Goal: Find specific page/section: Find specific page/section

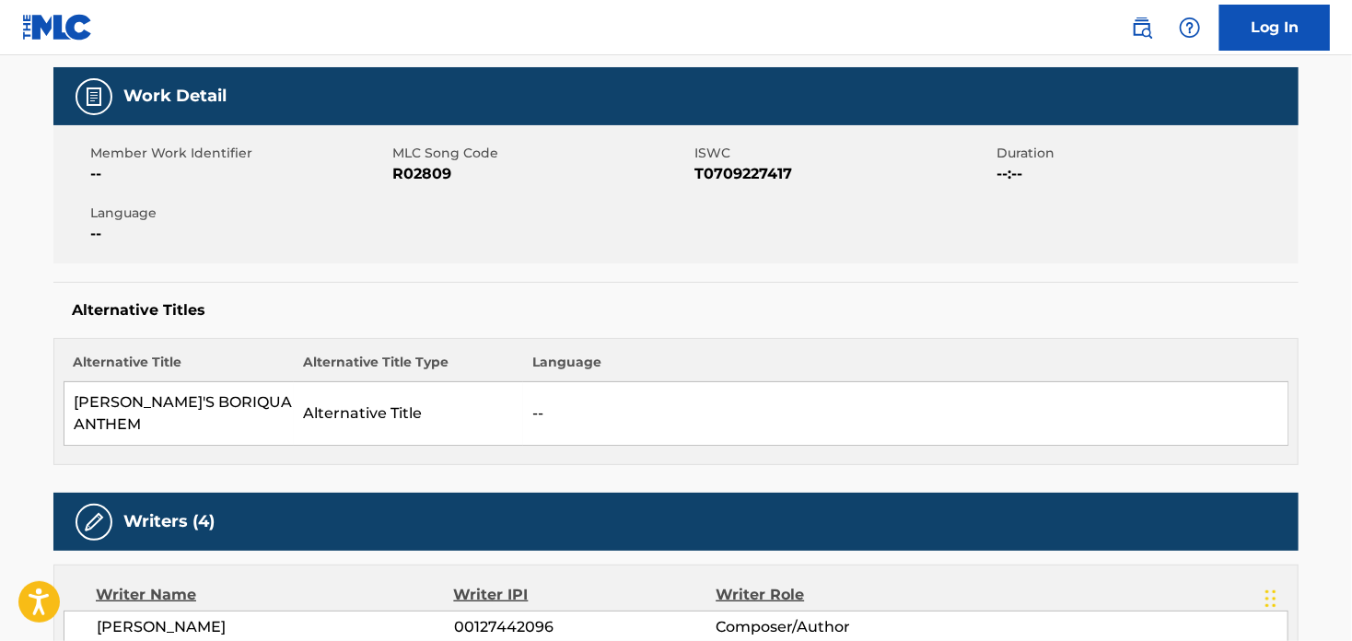
scroll to position [91, 0]
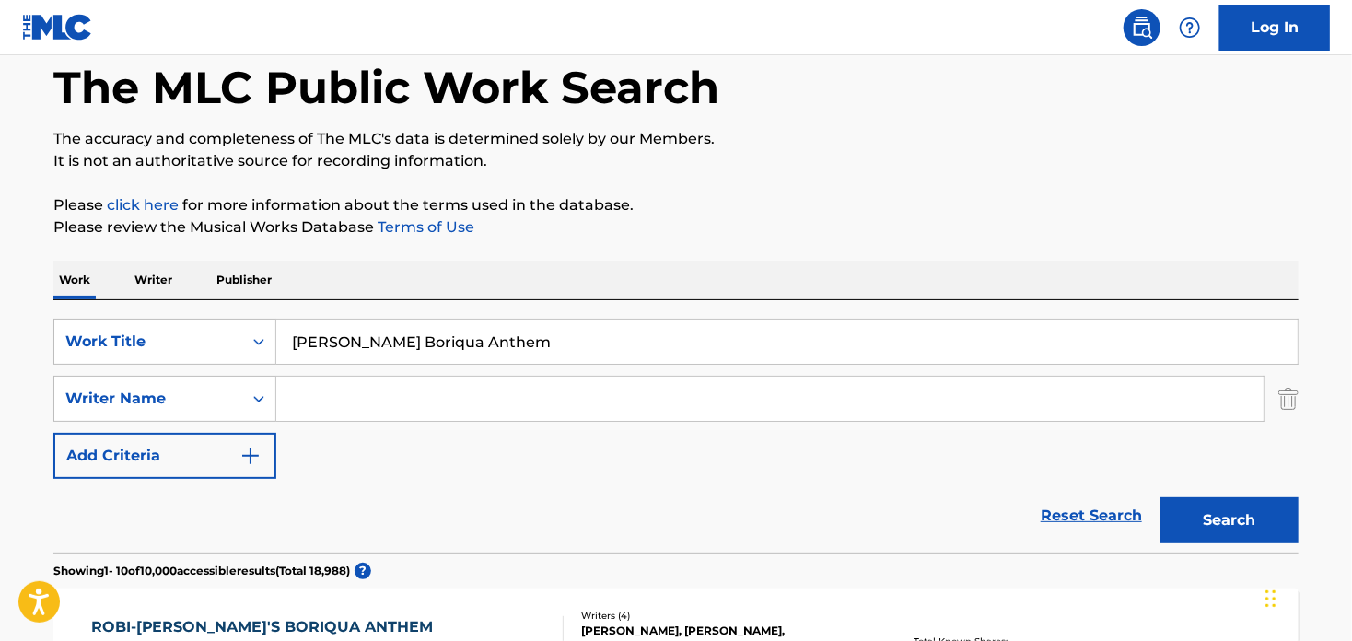
scroll to position [249, 0]
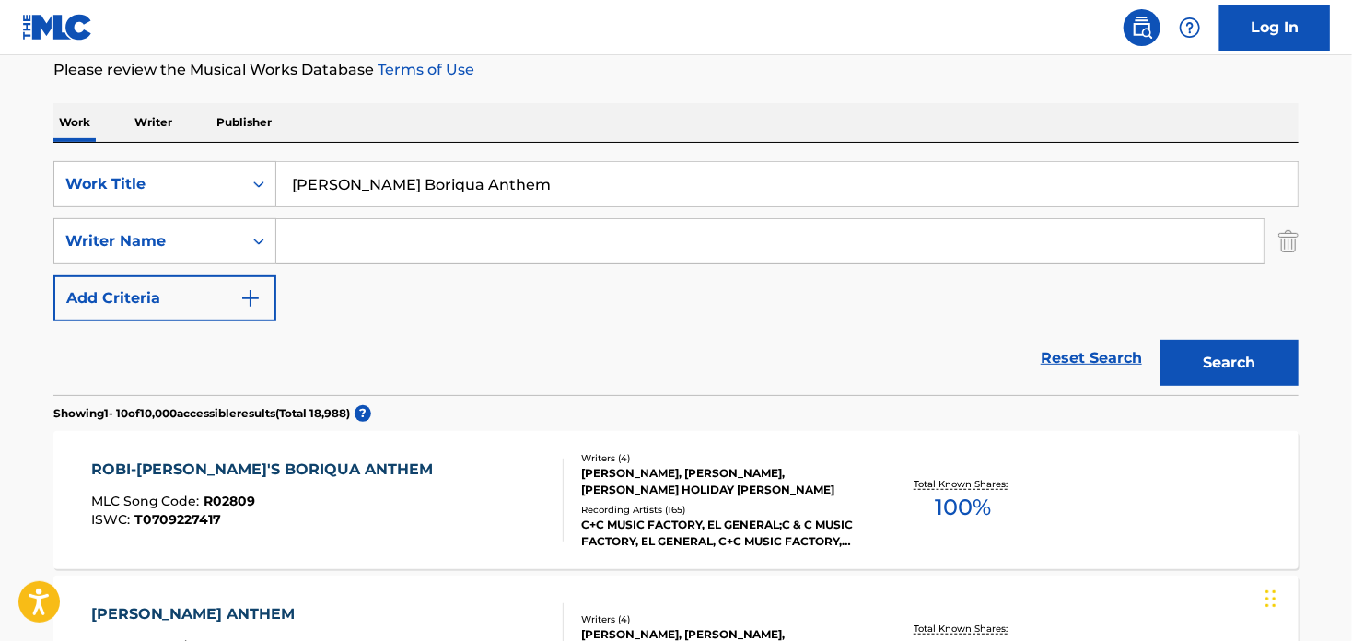
click at [403, 193] on input "[PERSON_NAME] Boriqua Anthem" at bounding box center [787, 184] width 1022 height 44
click at [404, 193] on input "[PERSON_NAME] Boriqua Anthem" at bounding box center [787, 184] width 1022 height 44
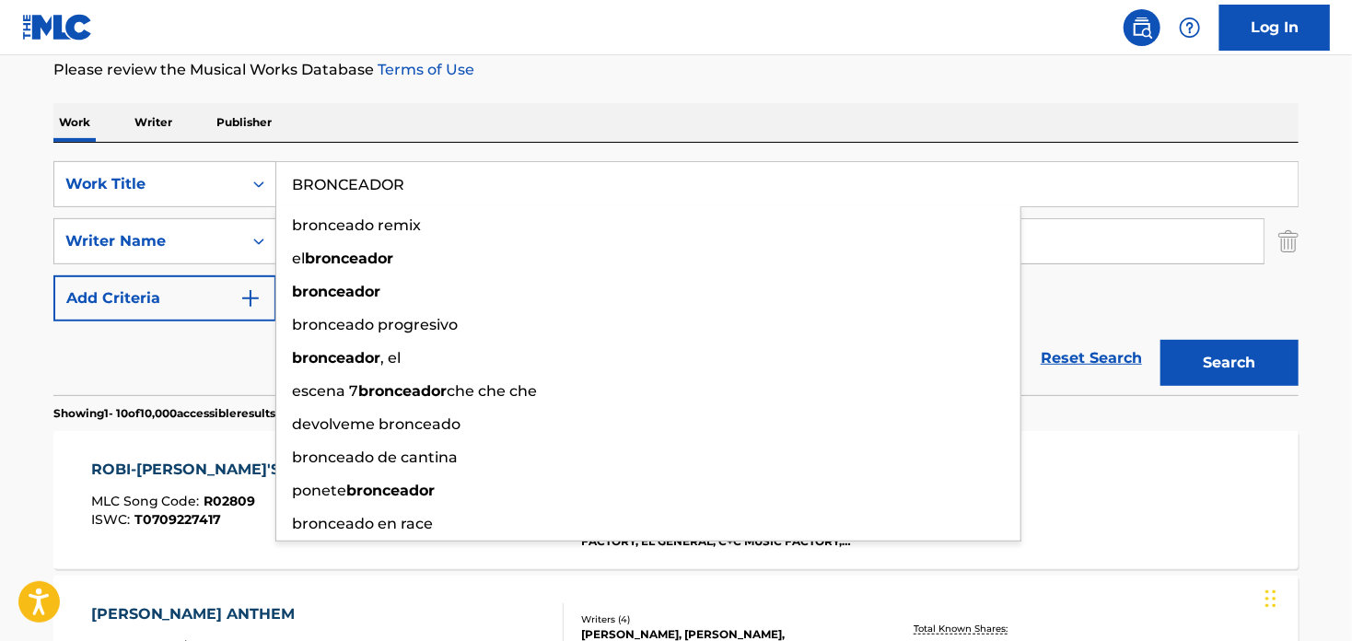
type input "BRONCEADOR"
click at [1161, 340] on button "Search" at bounding box center [1230, 363] width 138 height 46
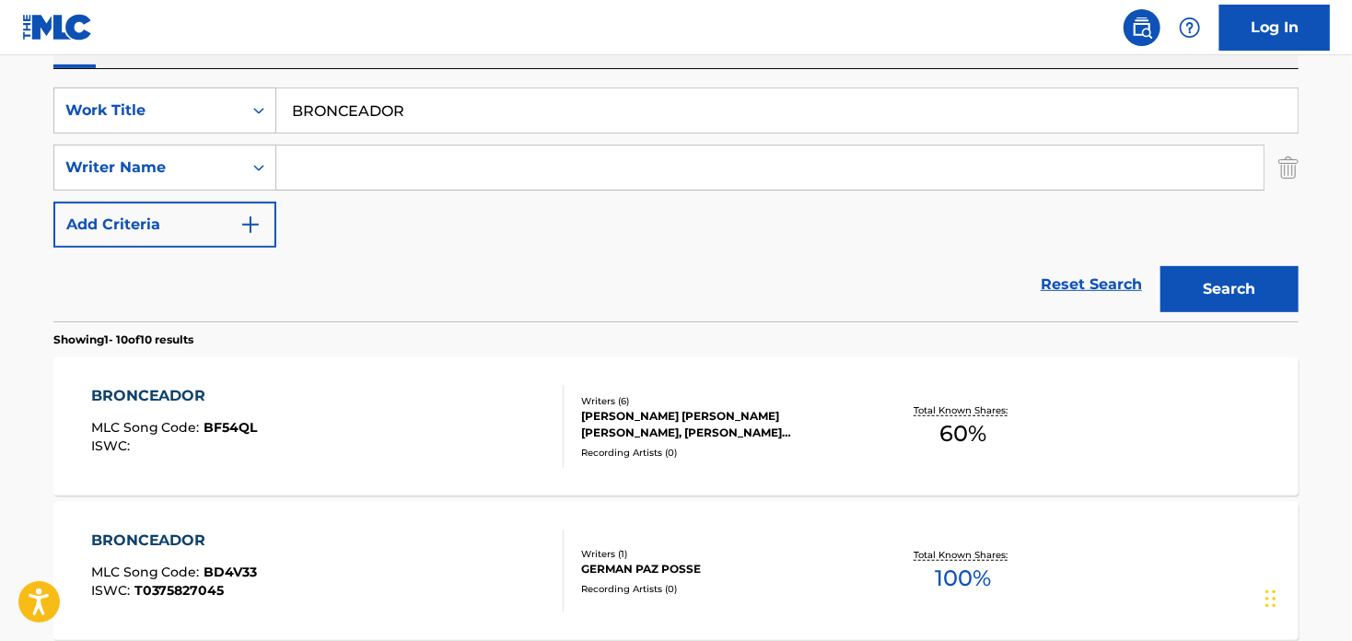
scroll to position [341, 0]
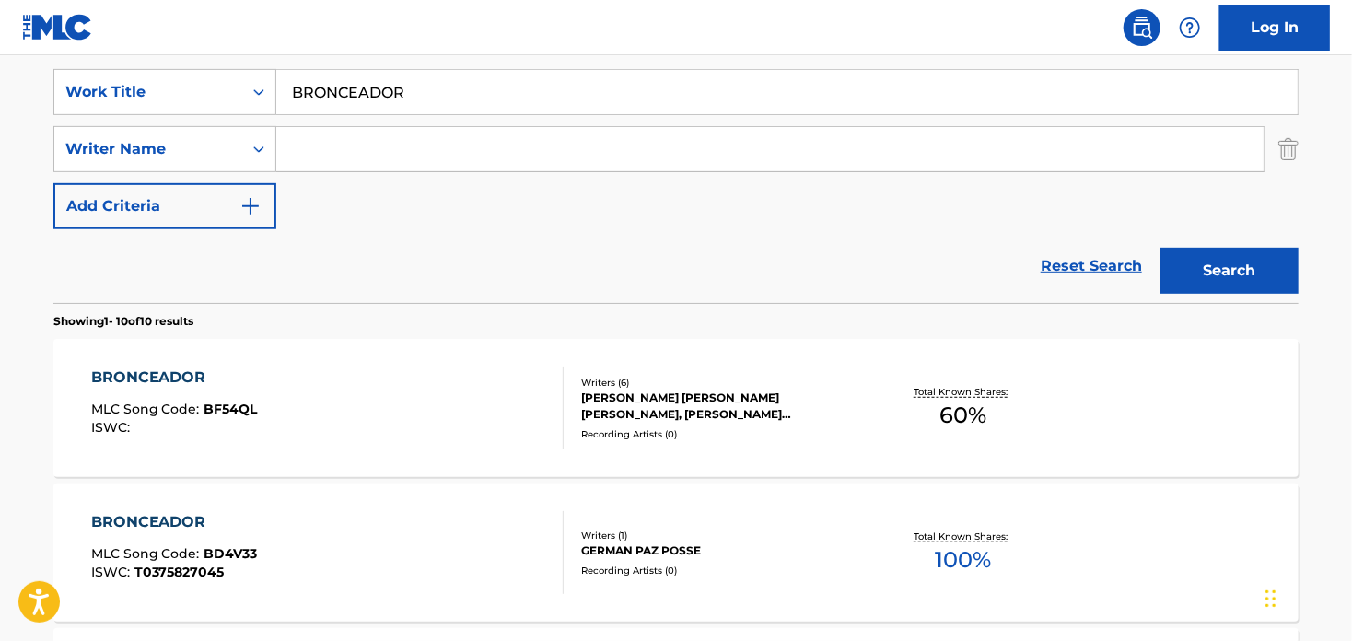
click at [173, 373] on div "BRONCEADOR" at bounding box center [174, 378] width 167 height 22
